Goal: Task Accomplishment & Management: Complete application form

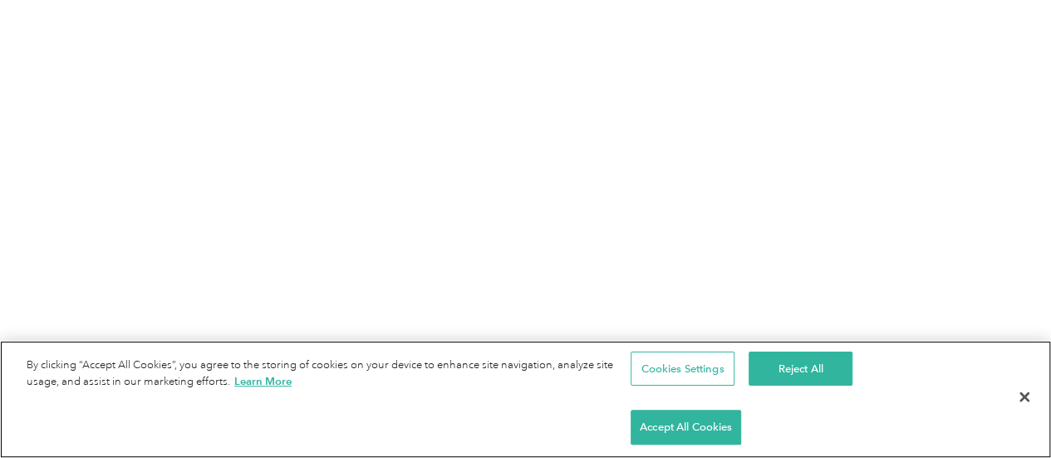
click at [887, 405] on div "Cookies Settings Reject All Accept All Cookies" at bounding box center [788, 399] width 316 height 117
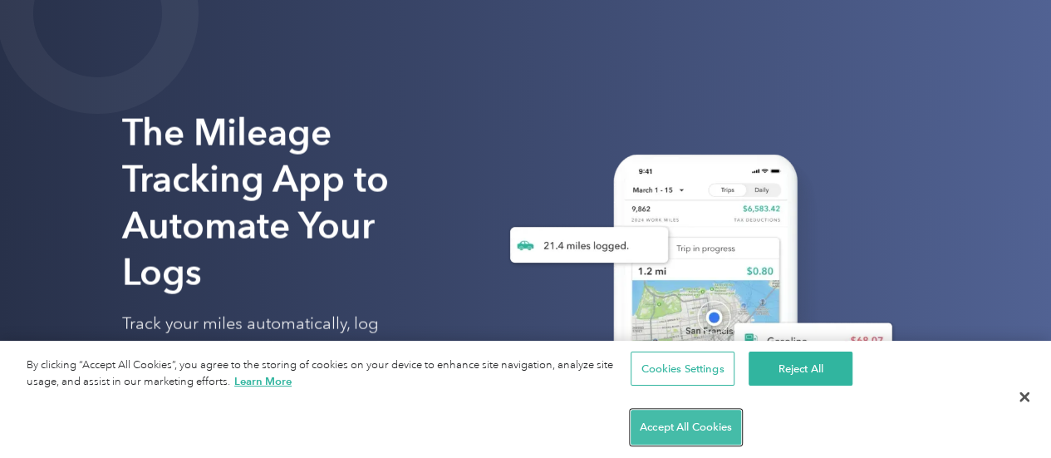
click at [741, 418] on button "Accept All Cookies" at bounding box center [685, 426] width 110 height 35
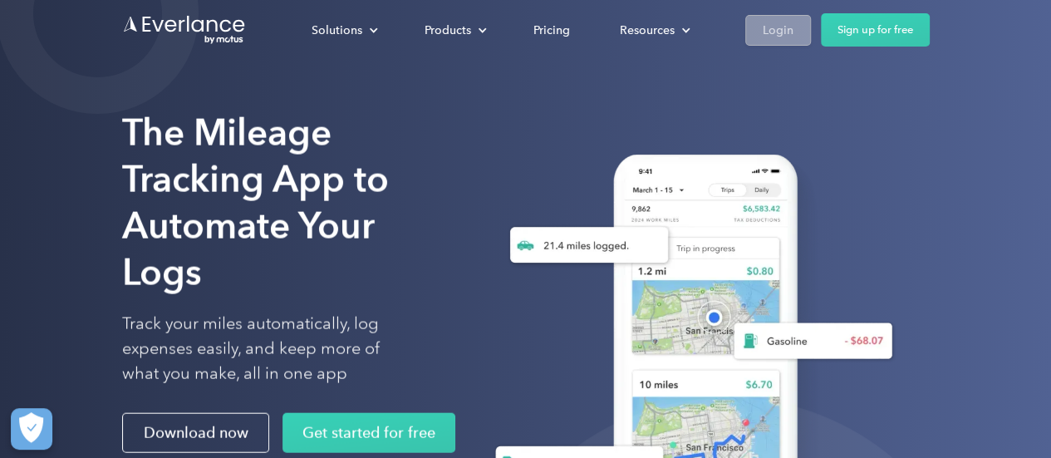
click at [796, 27] on link "Login" at bounding box center [778, 30] width 66 height 31
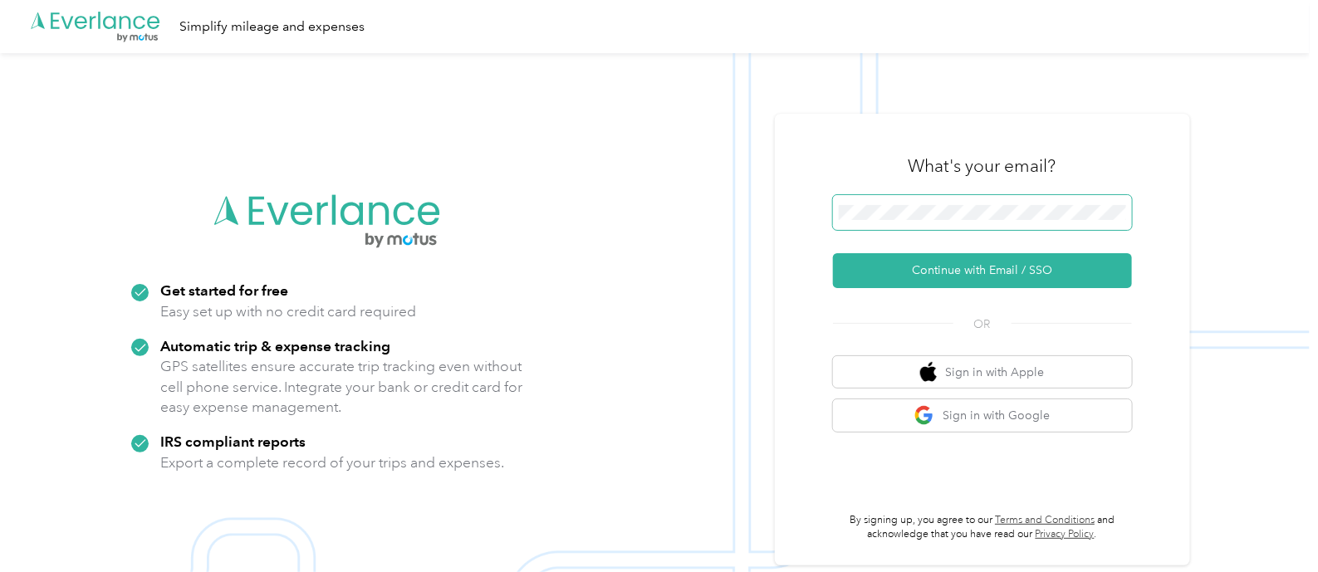
click at [1011, 227] on span at bounding box center [982, 212] width 299 height 35
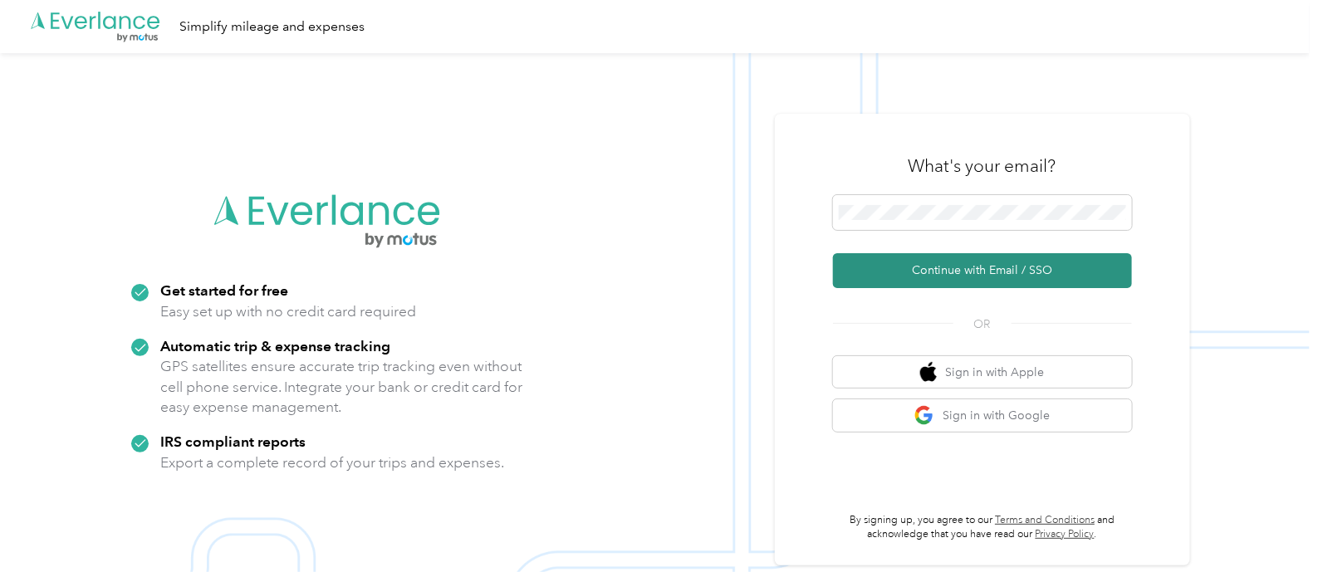
click at [1068, 269] on button "Continue with Email / SSO" at bounding box center [982, 270] width 299 height 35
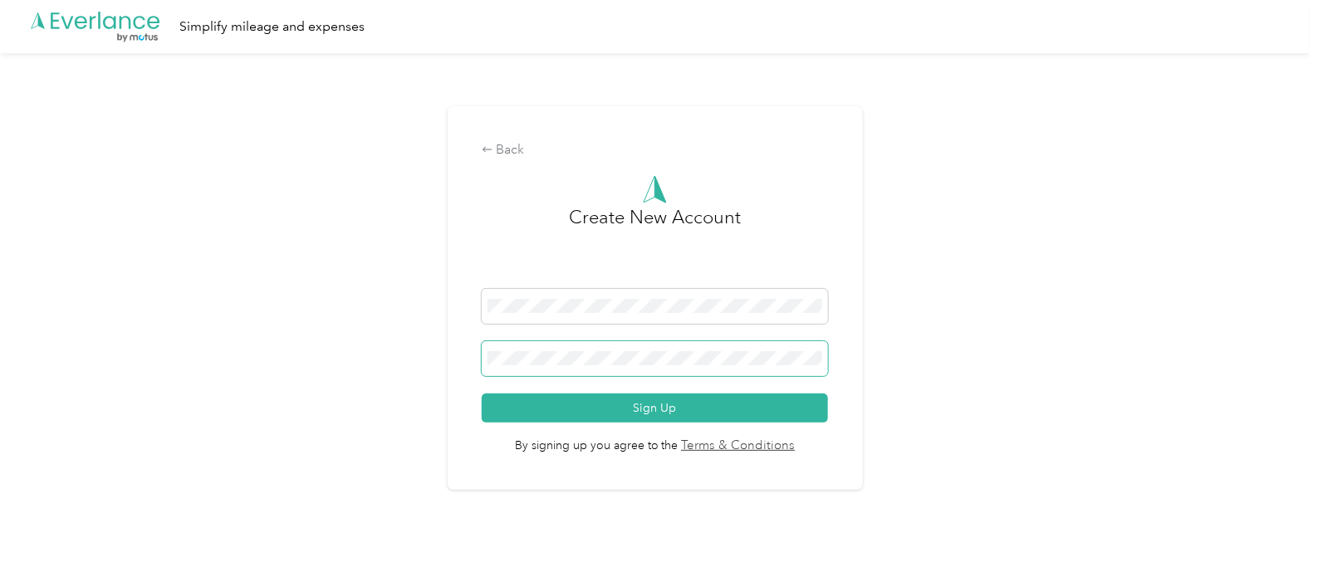
click at [677, 343] on span at bounding box center [655, 358] width 346 height 35
click at [482, 394] on button "Sign Up" at bounding box center [655, 408] width 346 height 29
